Goal: Information Seeking & Learning: Learn about a topic

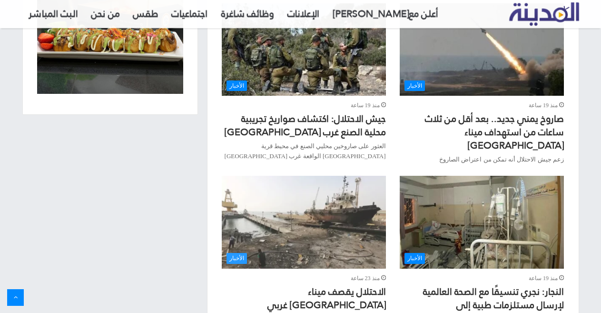
scroll to position [857, 0]
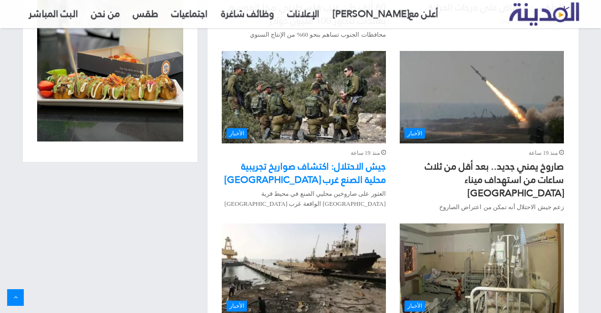
click at [330, 157] on link "جيش الاحتلال: اكتشاف صواريخ تجريبية محلية الصنع غرب [GEOGRAPHIC_DATA]" at bounding box center [305, 172] width 161 height 31
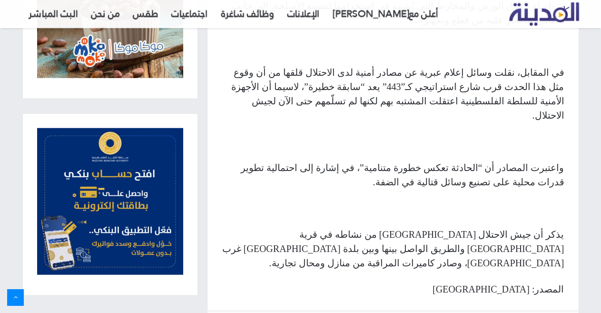
scroll to position [857, 0]
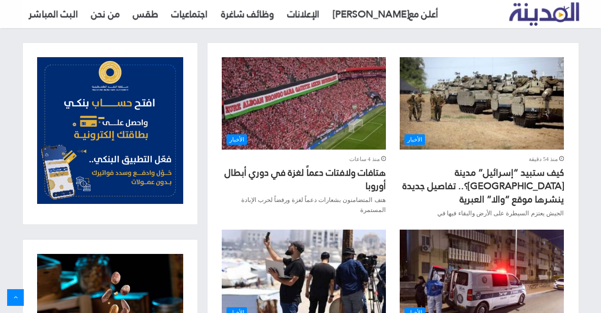
scroll to position [322, 0]
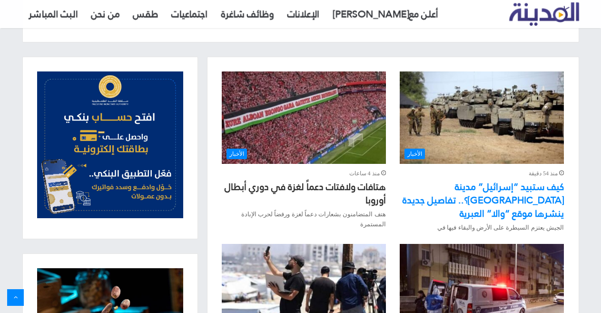
click at [505, 188] on link "كيف ستبيد “إسرائيل” مدينة [GEOGRAPHIC_DATA]؟.. تفاصيل جديدة ينشرها موقع “والا” …" at bounding box center [483, 200] width 161 height 45
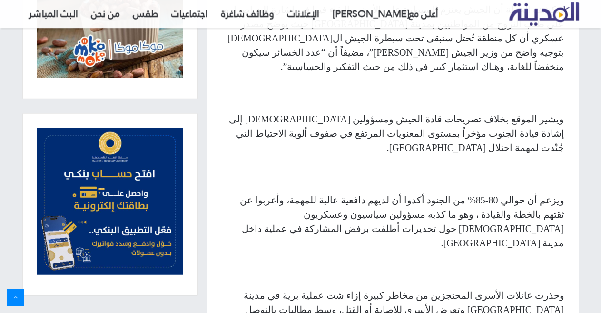
scroll to position [1237, 0]
